Goal: Information Seeking & Learning: Learn about a topic

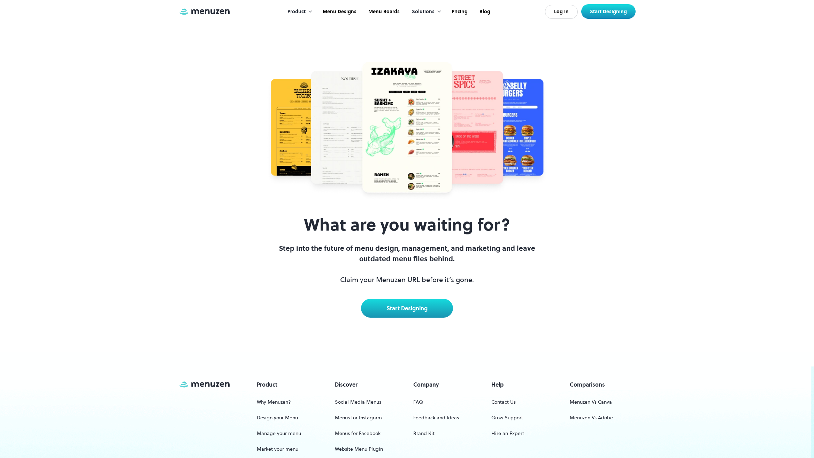
scroll to position [2795, 0]
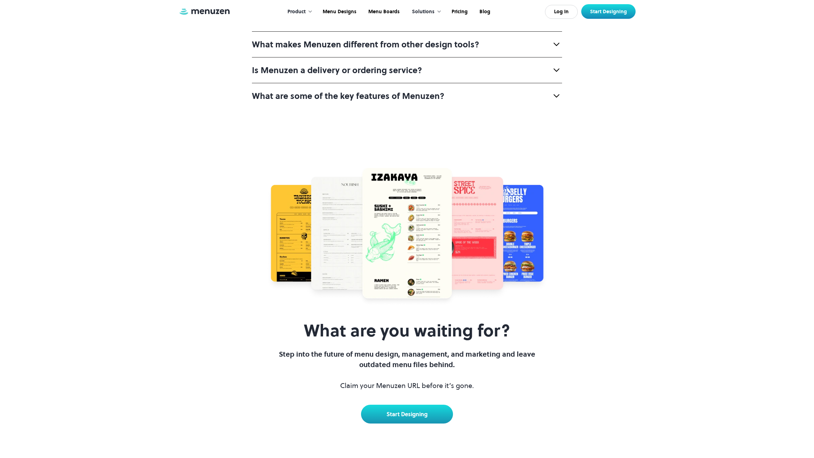
click at [468, 109] on div "What is Menuzen? Menuzen is the world's first Menu Experience Platform (MXP) th…" at bounding box center [407, 30] width 310 height 157
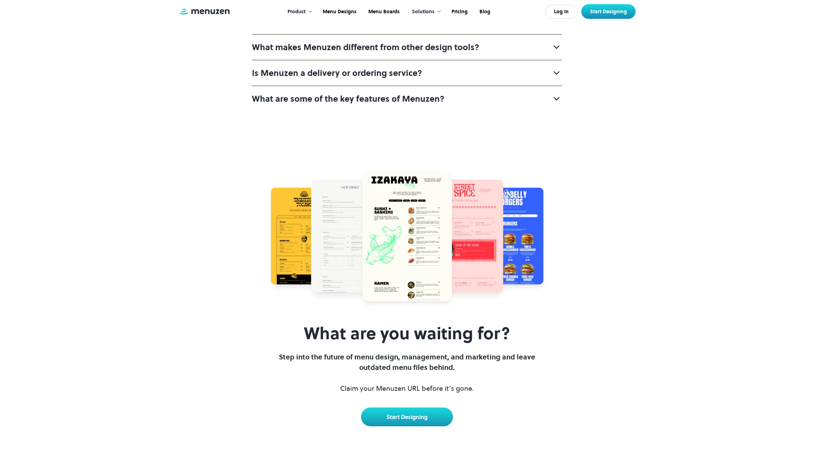
click at [472, 34] on div "Who can use Menuzen?" at bounding box center [407, 21] width 310 height 26
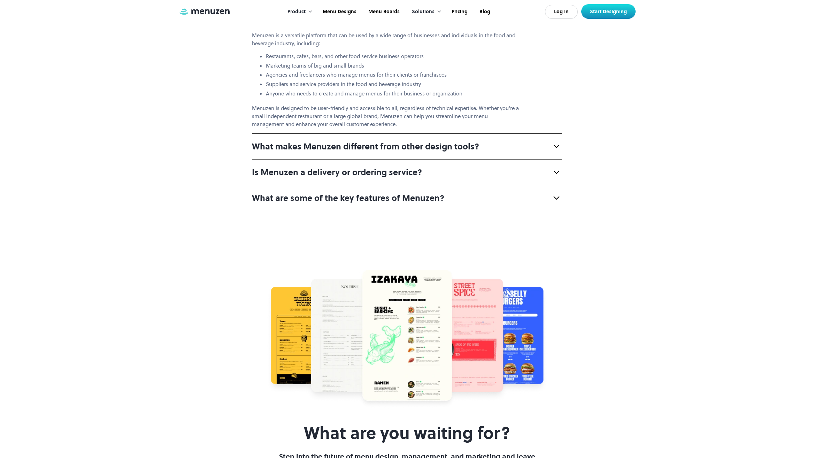
click at [463, 31] on div "Who can use Menuzen?" at bounding box center [407, 19] width 310 height 26
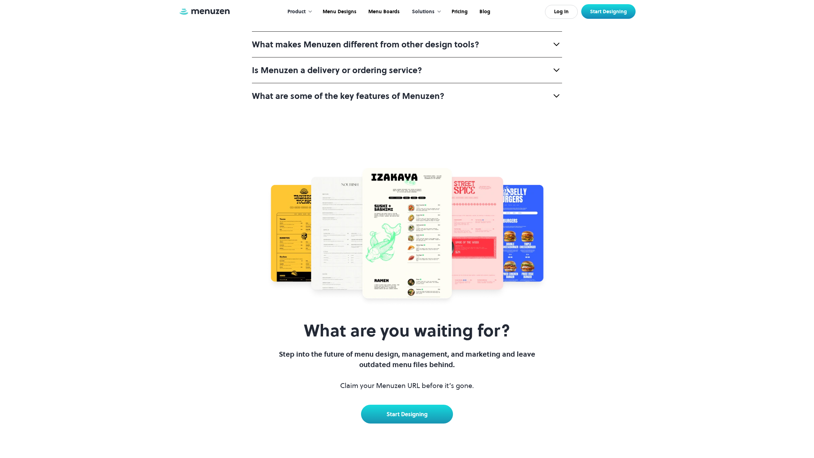
click at [462, 50] on strong "What makes Menuzen different from other design tools?" at bounding box center [365, 44] width 227 height 11
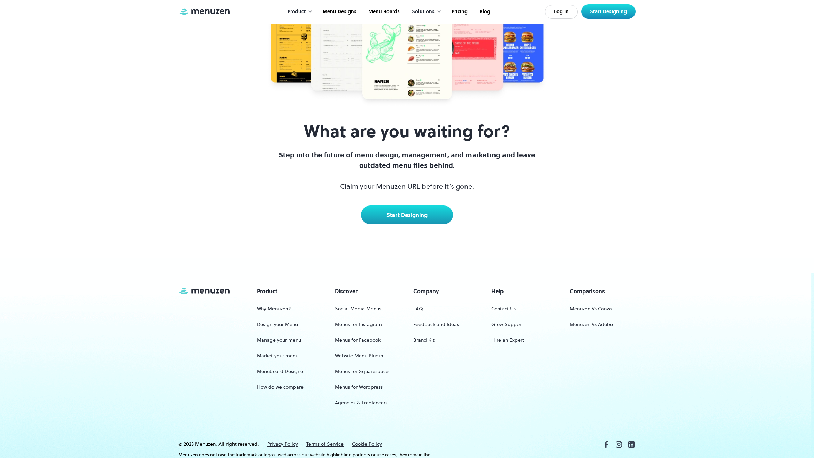
scroll to position [3248, 0]
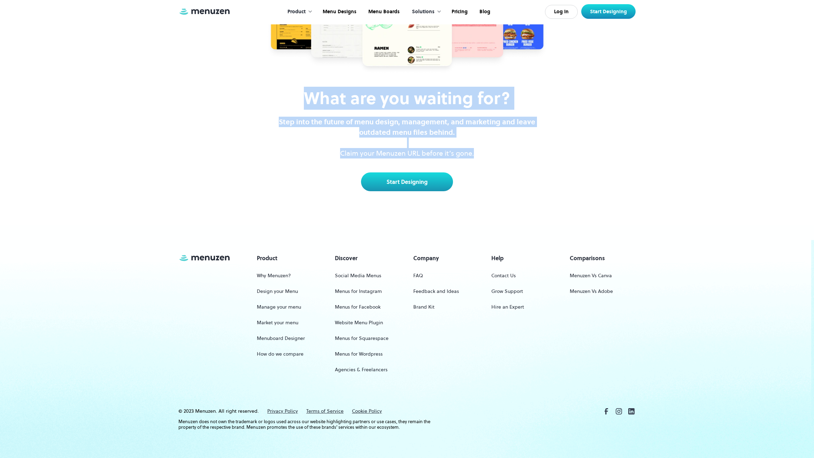
drag, startPoint x: 508, startPoint y: 151, endPoint x: 293, endPoint y: 90, distance: 224.1
click at [293, 90] on div "What are you waiting for? Step into the future of menu design, management, and …" at bounding box center [407, 140] width 268 height 103
click at [293, 90] on h3 "What are you waiting for?" at bounding box center [407, 99] width 268 height 20
drag, startPoint x: 293, startPoint y: 90, endPoint x: 468, endPoint y: 161, distance: 189.1
click at [468, 160] on div "What are you waiting for? Step into the future of menu design, management, and …" at bounding box center [407, 140] width 268 height 103
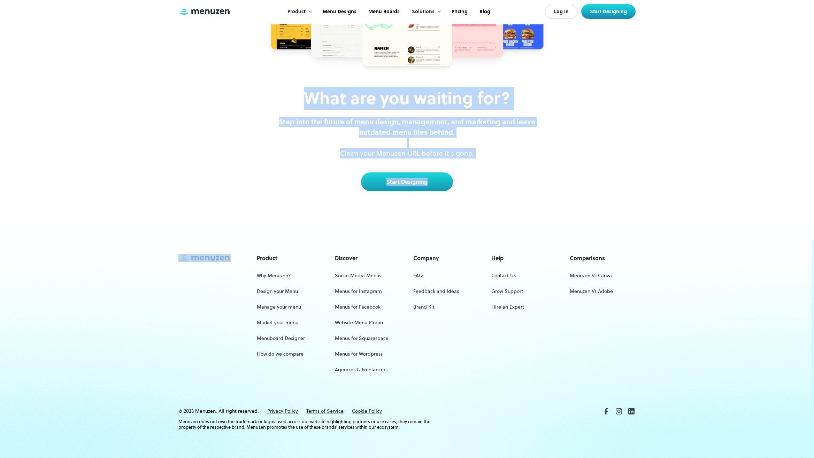
click at [468, 161] on div "What are you waiting for? Step into the future of menu design, management, and …" at bounding box center [407, 140] width 268 height 103
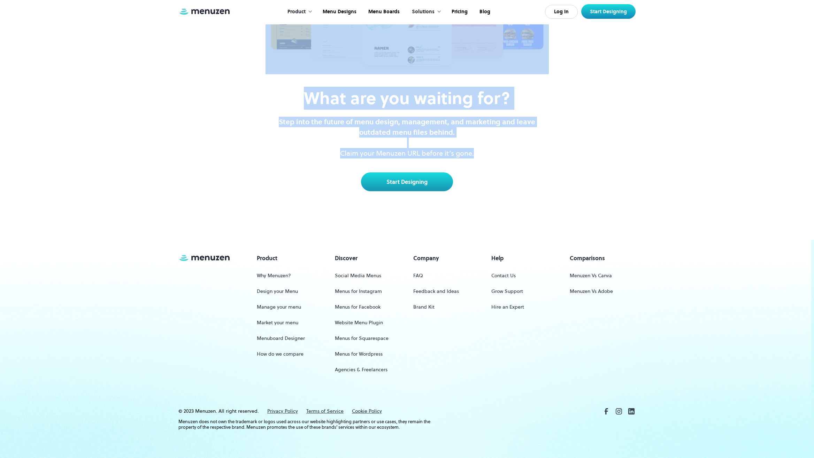
drag, startPoint x: 491, startPoint y: 155, endPoint x: 280, endPoint y: 28, distance: 246.8
click at [280, 28] on div "What are you waiting for? Step into the future of menu design, management, and …" at bounding box center [407, 64] width 800 height 256
click at [302, 60] on img at bounding box center [407, 5] width 283 height 139
click at [300, 84] on div "What are you waiting for? Step into the future of menu design, management, and …" at bounding box center [407, 64] width 800 height 256
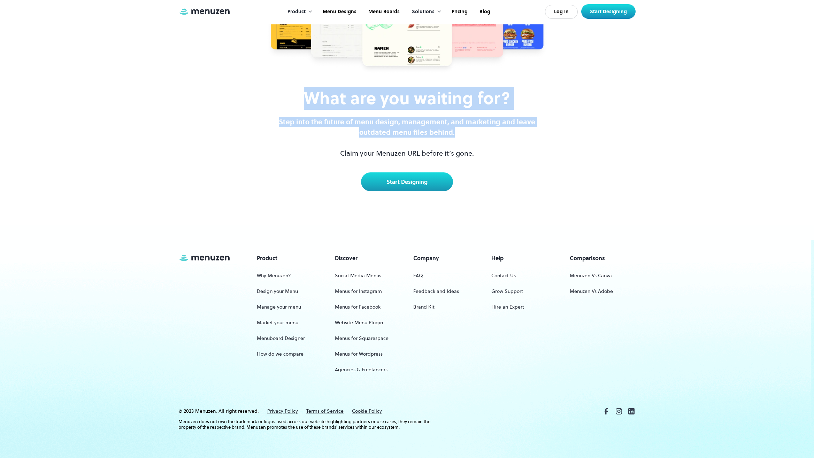
drag, startPoint x: 303, startPoint y: 90, endPoint x: 480, endPoint y: 132, distance: 182.1
click at [480, 132] on div "What are you waiting for? Step into the future of menu design, management, and …" at bounding box center [407, 140] width 268 height 103
click at [480, 133] on p "Step into the future of menu design, management, and marketing and leave outdat…" at bounding box center [407, 138] width 268 height 42
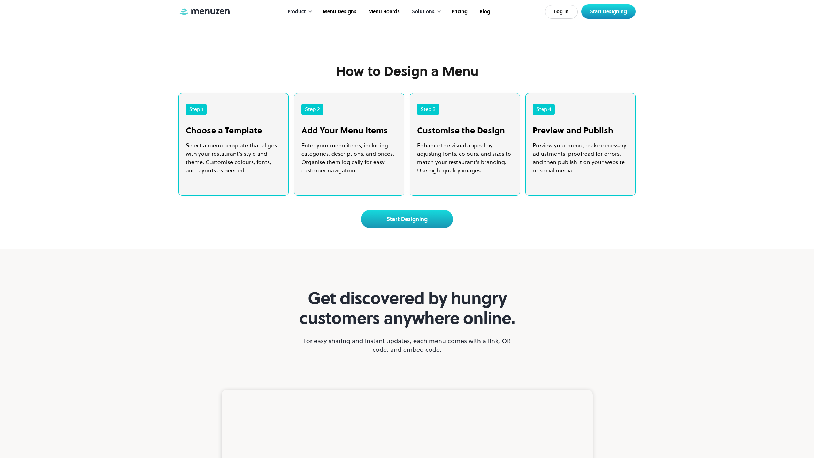
scroll to position [1434, 0]
